Goal: Task Accomplishment & Management: Use online tool/utility

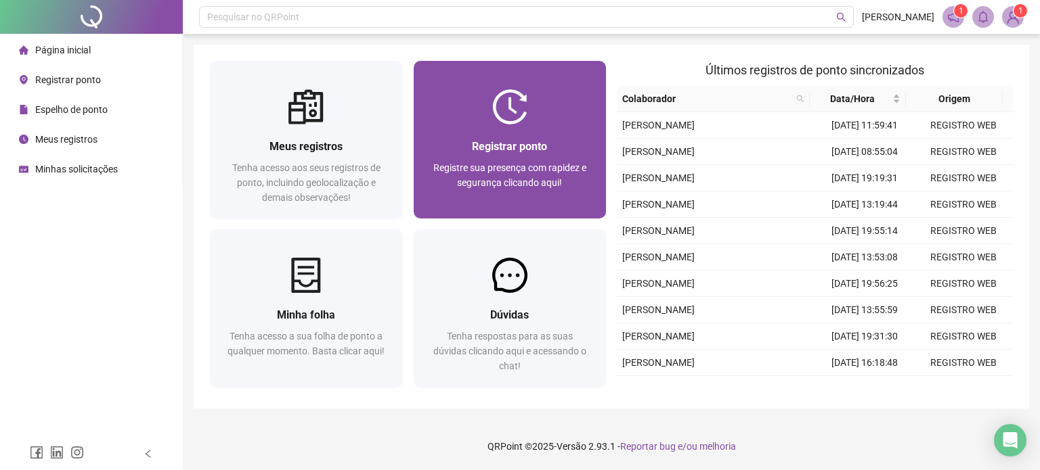
click at [539, 154] on div "Registrar ponto" at bounding box center [510, 146] width 160 height 17
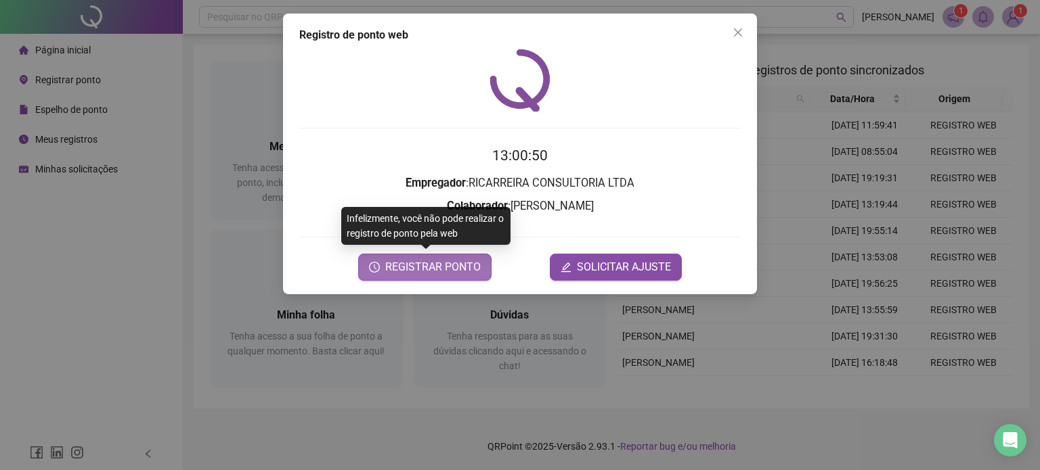
click at [431, 273] on span "REGISTRAR PONTO" at bounding box center [432, 267] width 95 height 16
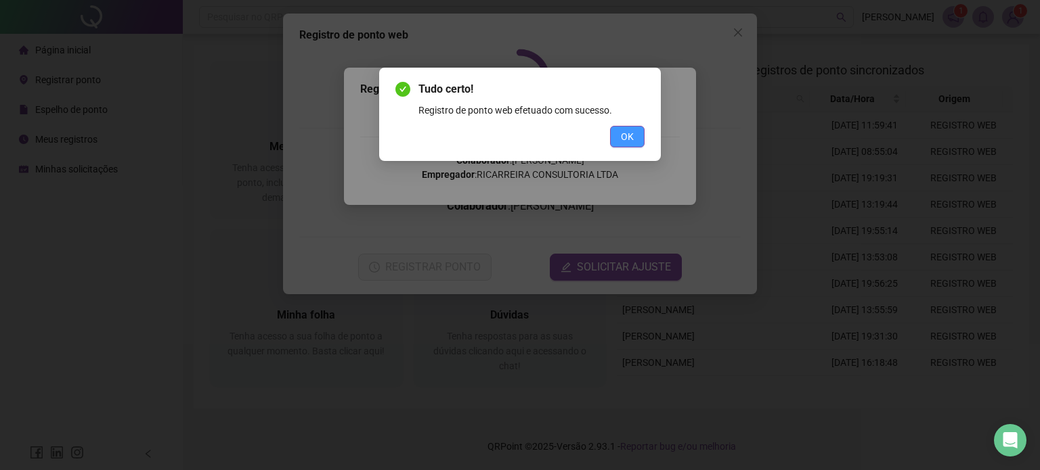
click at [627, 129] on button "OK" at bounding box center [627, 137] width 35 height 22
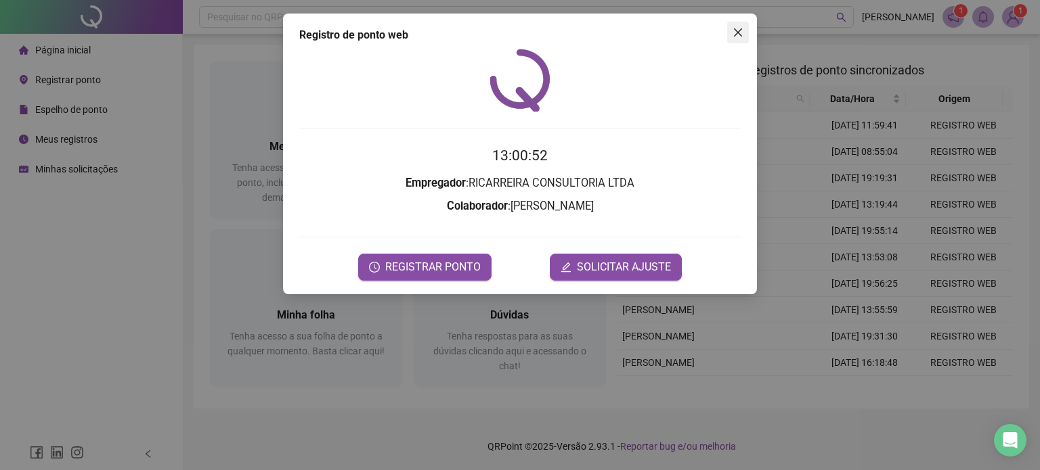
click at [738, 31] on icon "close" at bounding box center [737, 32] width 11 height 11
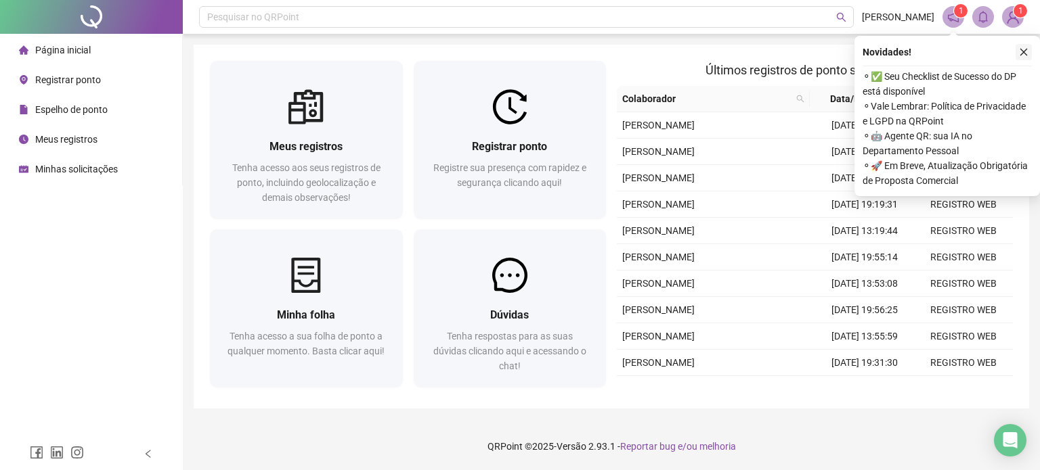
click at [1024, 56] on icon "close" at bounding box center [1023, 51] width 9 height 9
